Goal: Navigation & Orientation: Find specific page/section

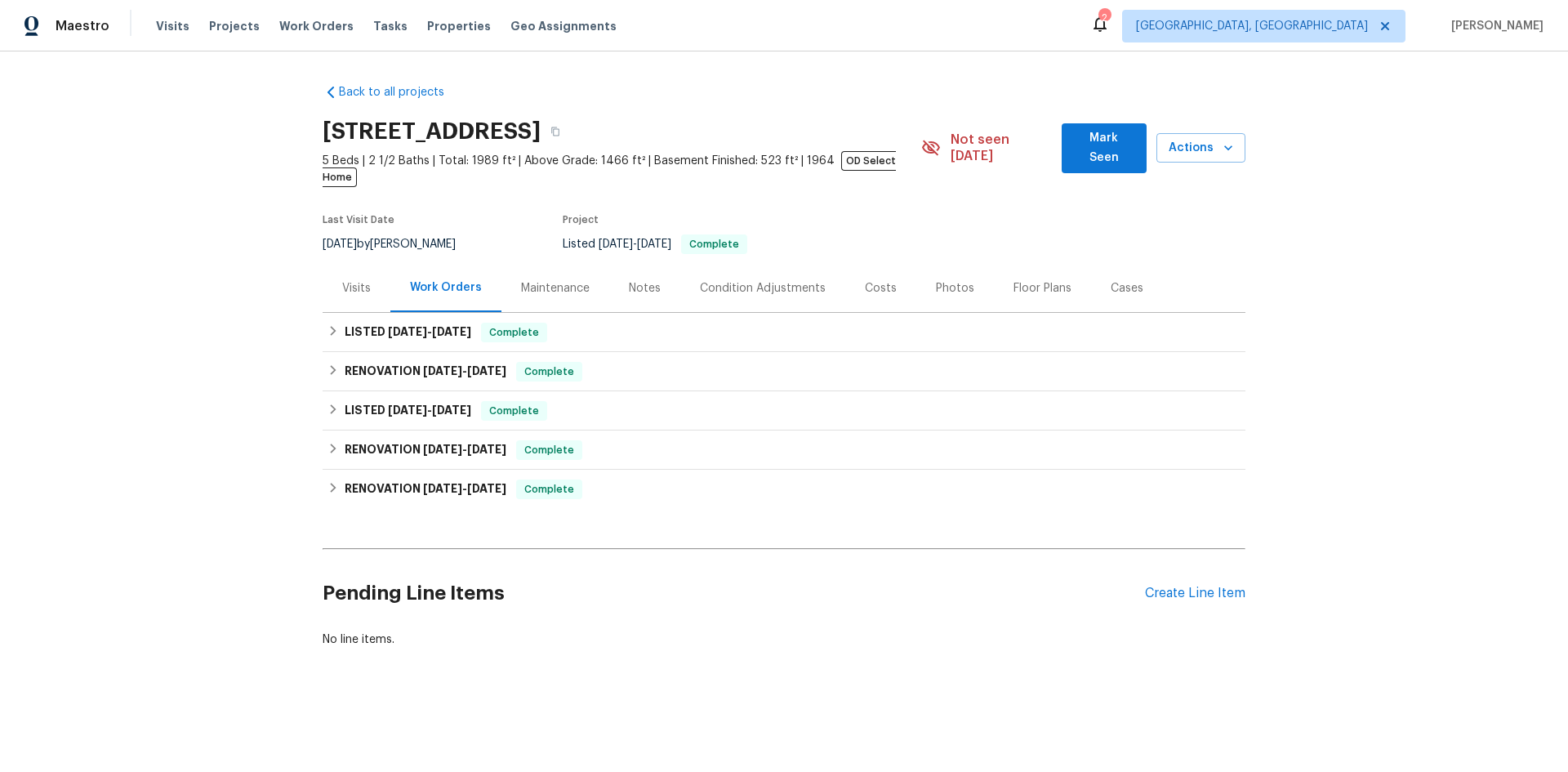
click at [615, 279] on div "Notes" at bounding box center [645, 288] width 71 height 48
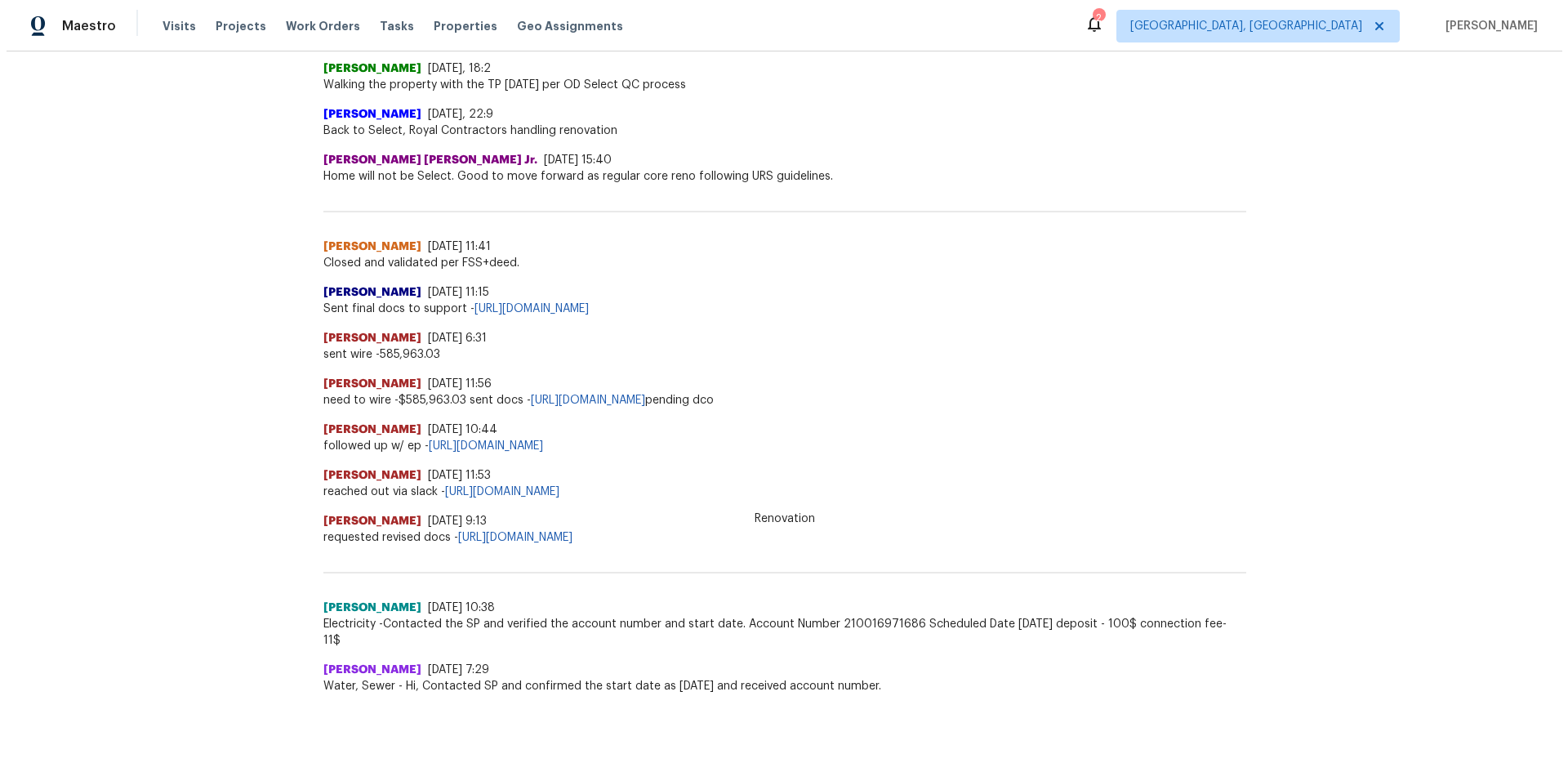
scroll to position [5, 0]
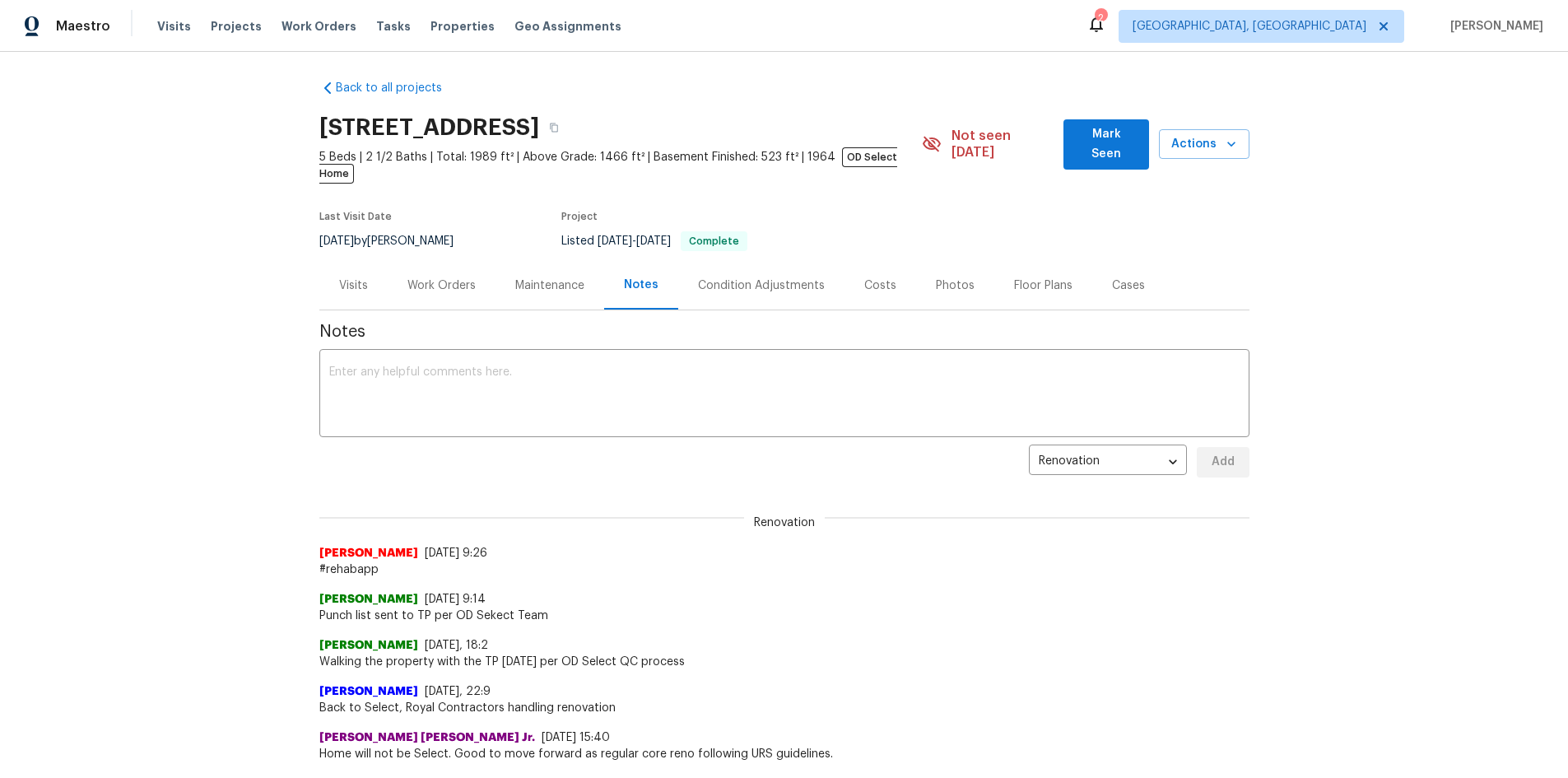
click at [764, 277] on div "Condition Adjustments" at bounding box center [762, 285] width 126 height 17
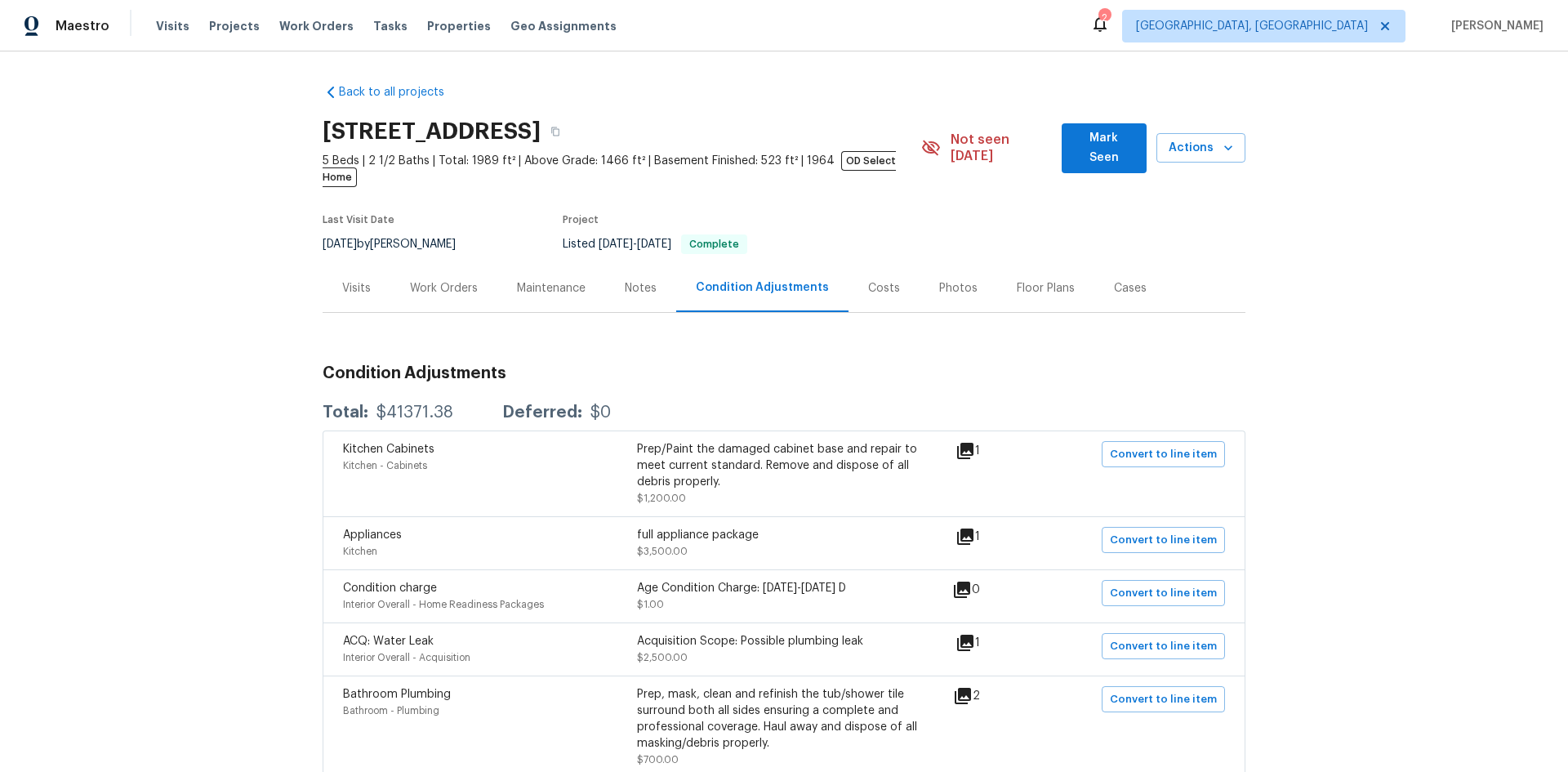
click at [544, 280] on div "Maintenance" at bounding box center [551, 288] width 69 height 16
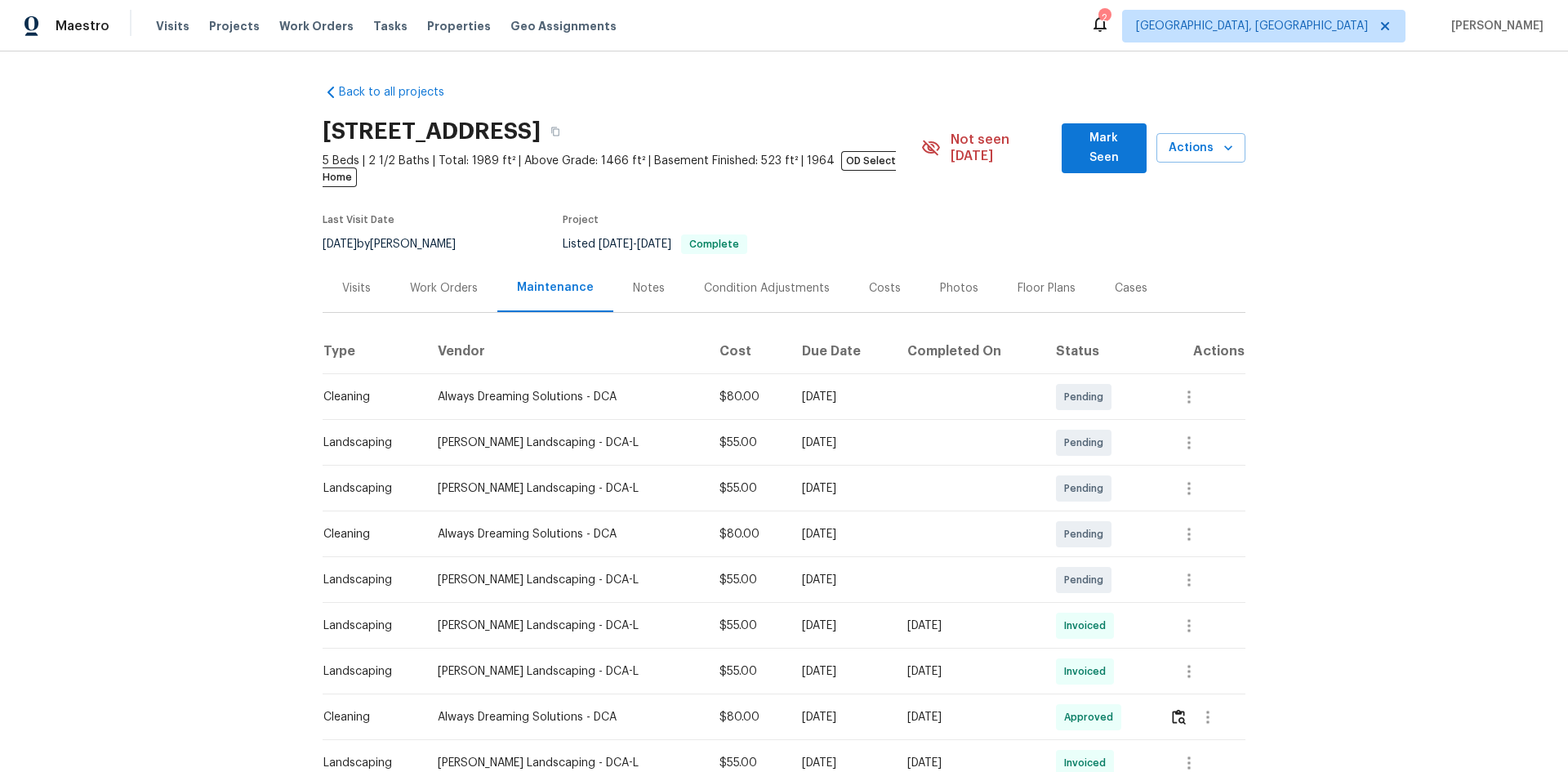
click at [447, 280] on div "Work Orders" at bounding box center [444, 288] width 68 height 16
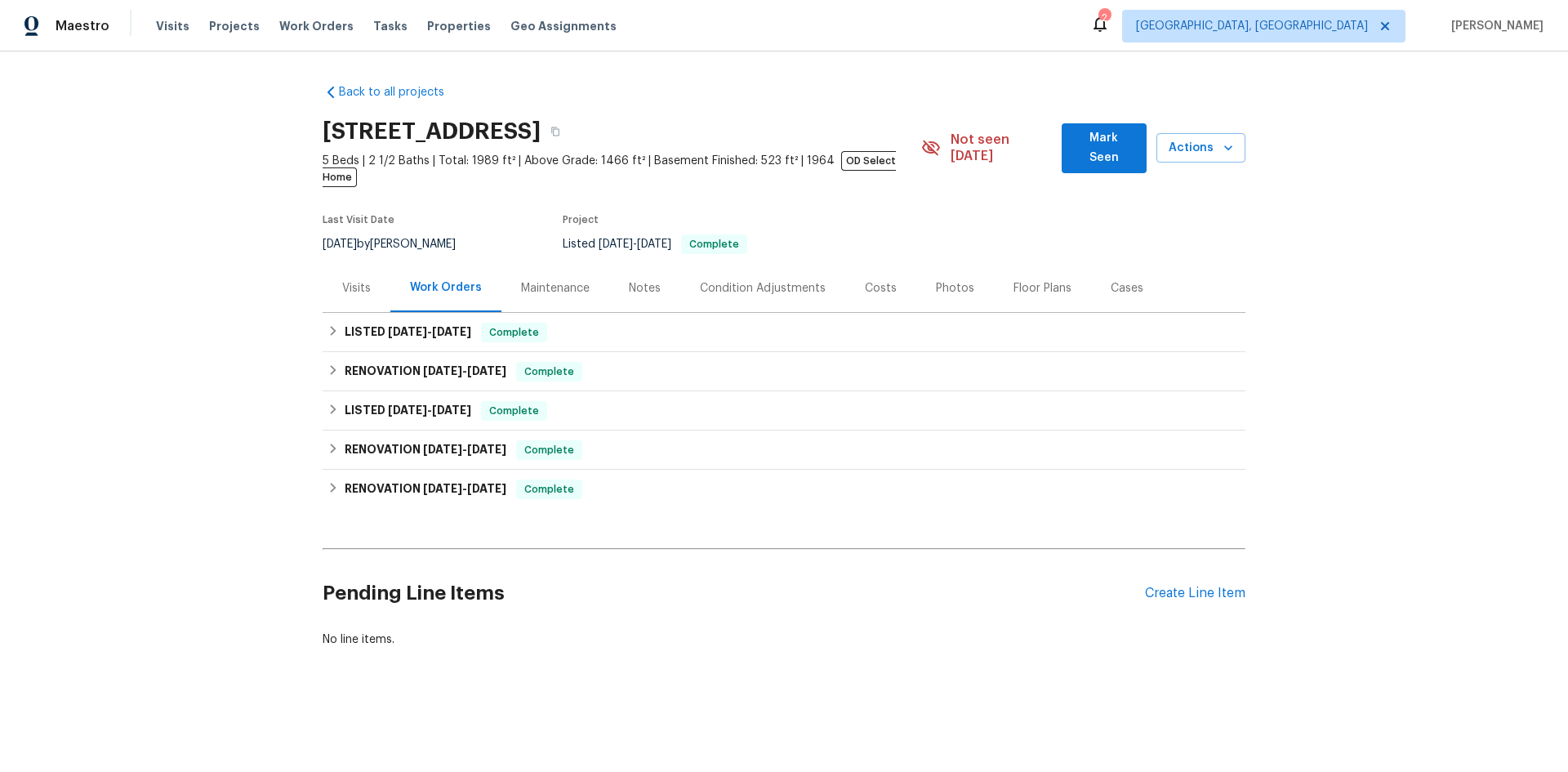
click at [360, 280] on div "Visits" at bounding box center [357, 288] width 29 height 16
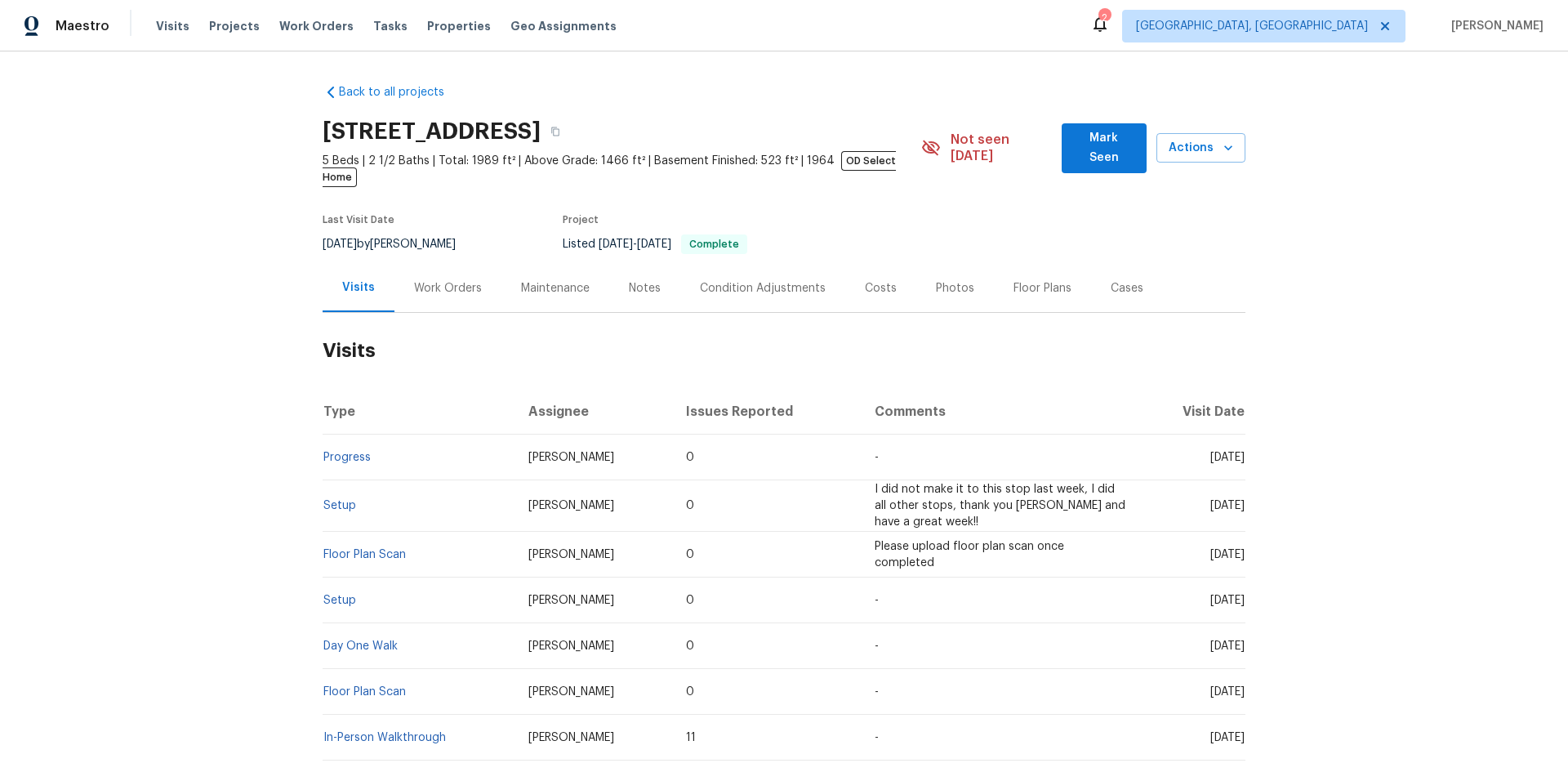
click at [650, 270] on div "Notes" at bounding box center [645, 288] width 71 height 48
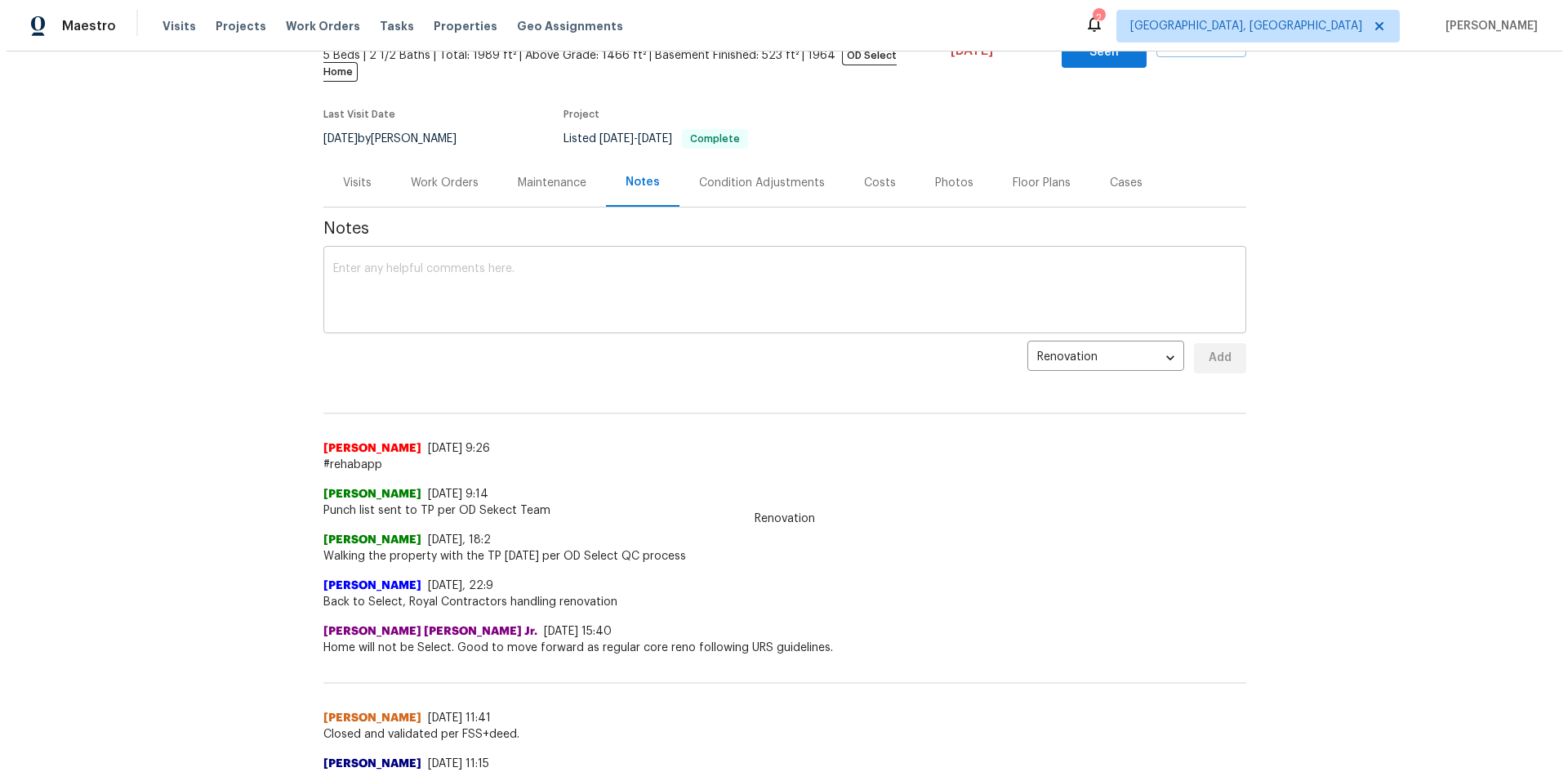
scroll to position [87, 0]
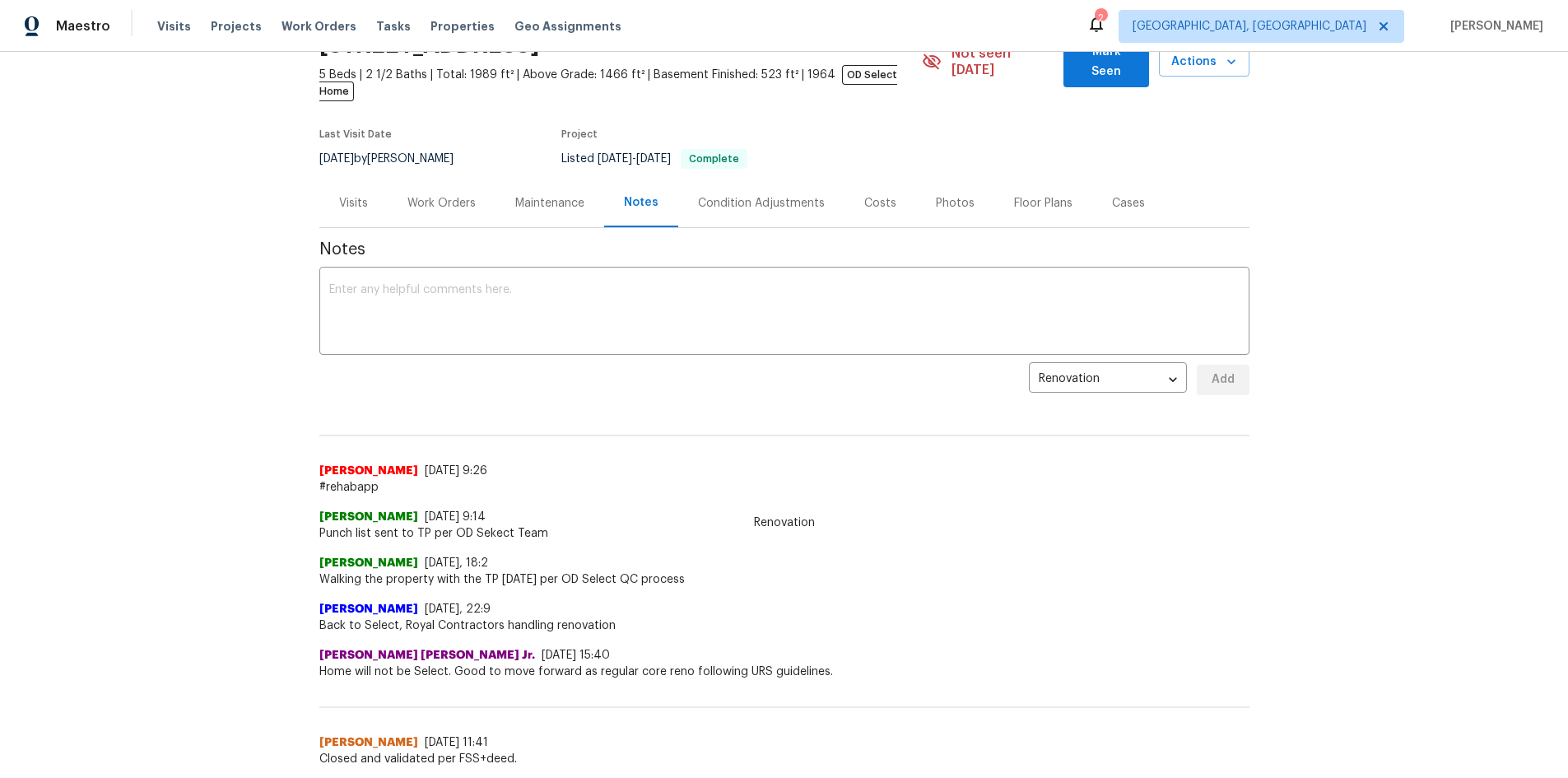
click at [936, 195] on div "Photos" at bounding box center [955, 203] width 39 height 17
